Goal: Find specific page/section: Find specific page/section

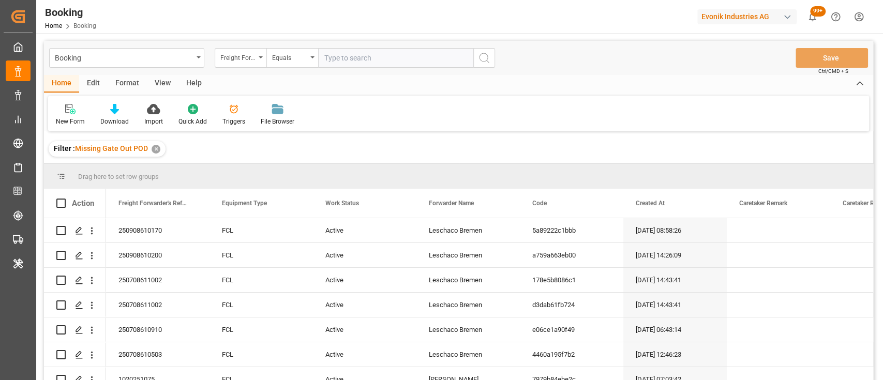
click at [131, 83] on div "Format" at bounding box center [127, 84] width 39 height 18
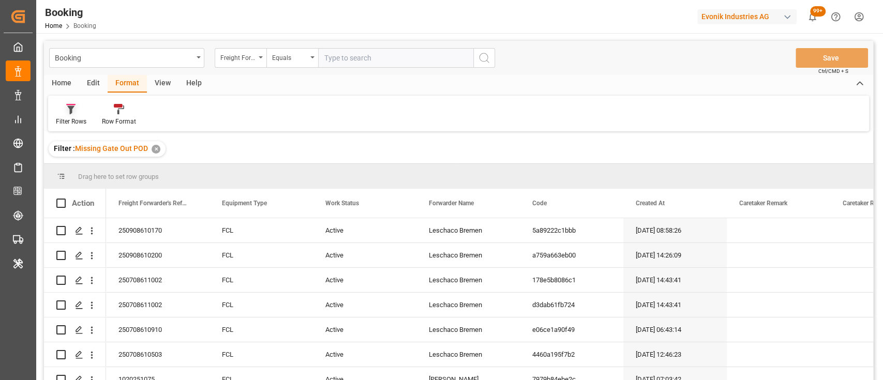
click at [73, 119] on div "Filter Rows" at bounding box center [71, 121] width 31 height 9
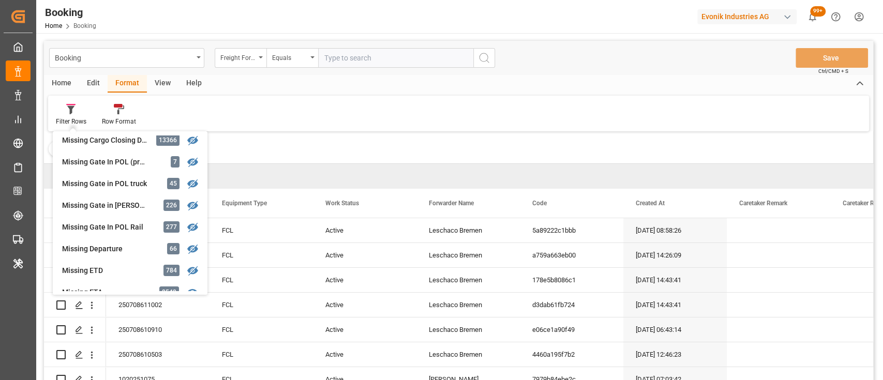
scroll to position [164, 0]
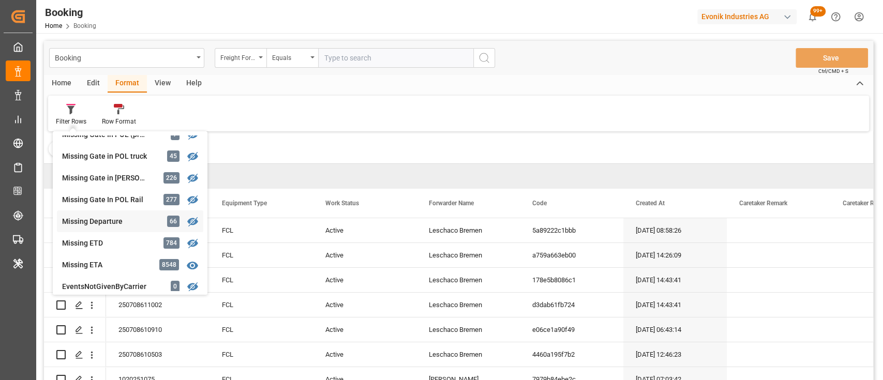
click at [99, 222] on div "Missing Departure" at bounding box center [107, 221] width 91 height 11
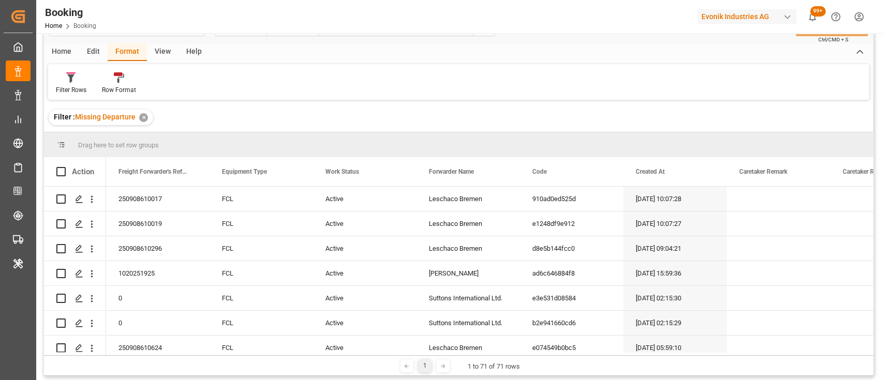
scroll to position [31, 0]
click at [162, 52] on div "View" at bounding box center [163, 53] width 32 height 18
click at [62, 89] on div "Default" at bounding box center [66, 90] width 20 height 9
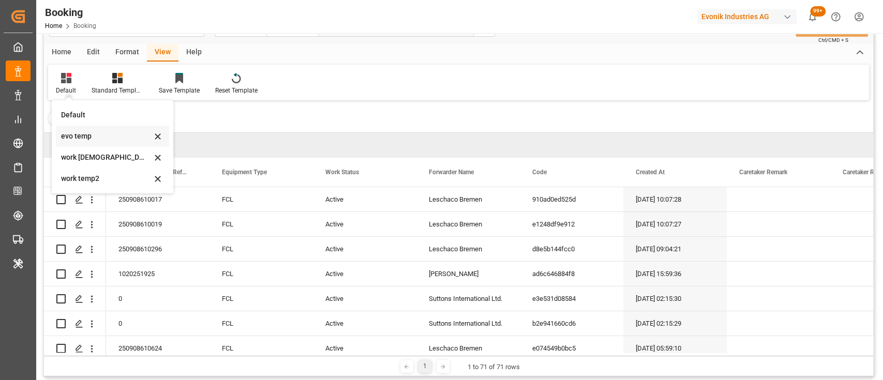
click at [68, 135] on div "evo temp" at bounding box center [106, 136] width 91 height 11
